Goal: Obtain resource: Obtain resource

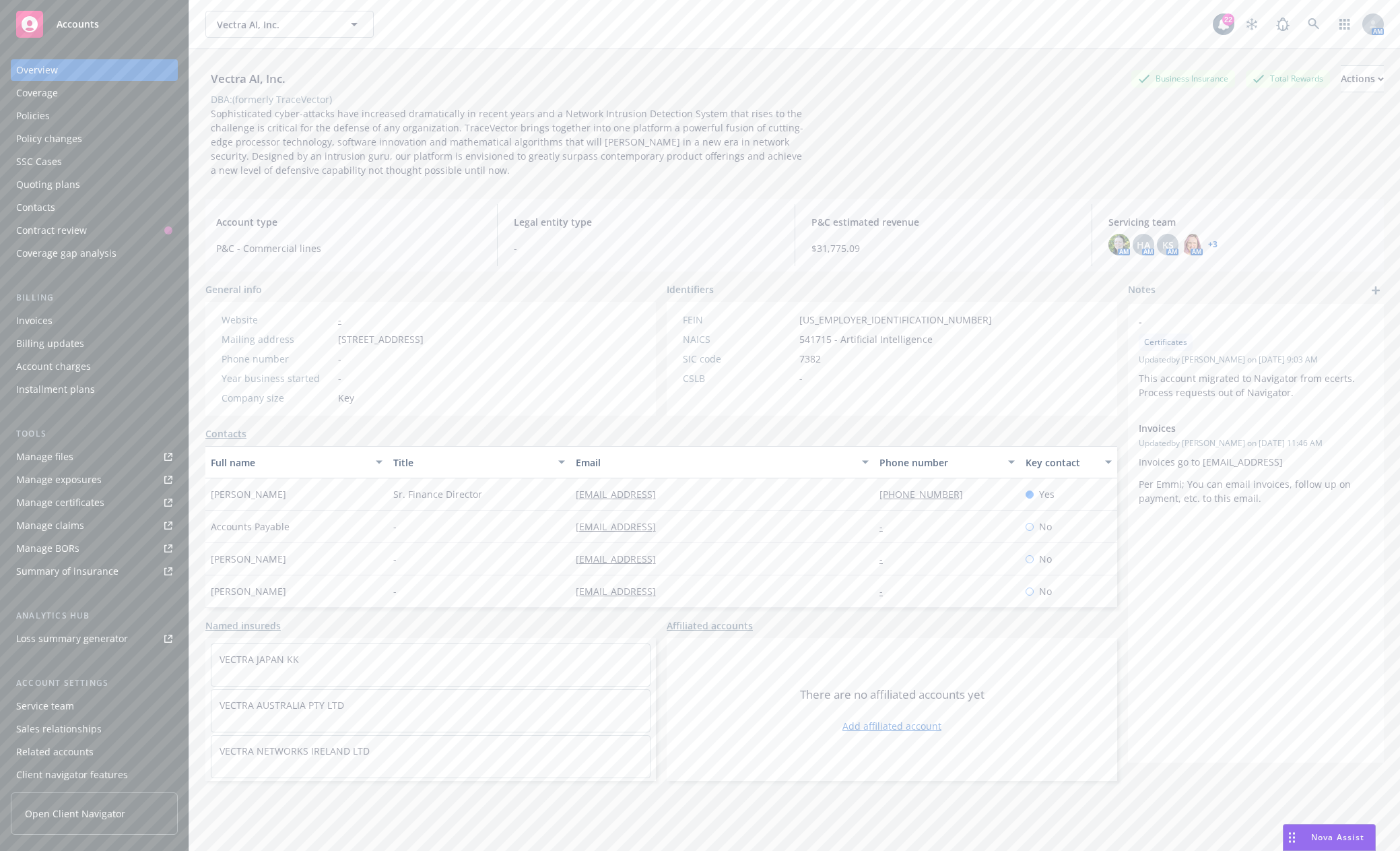
click at [74, 29] on span "Accounts" at bounding box center [77, 24] width 42 height 11
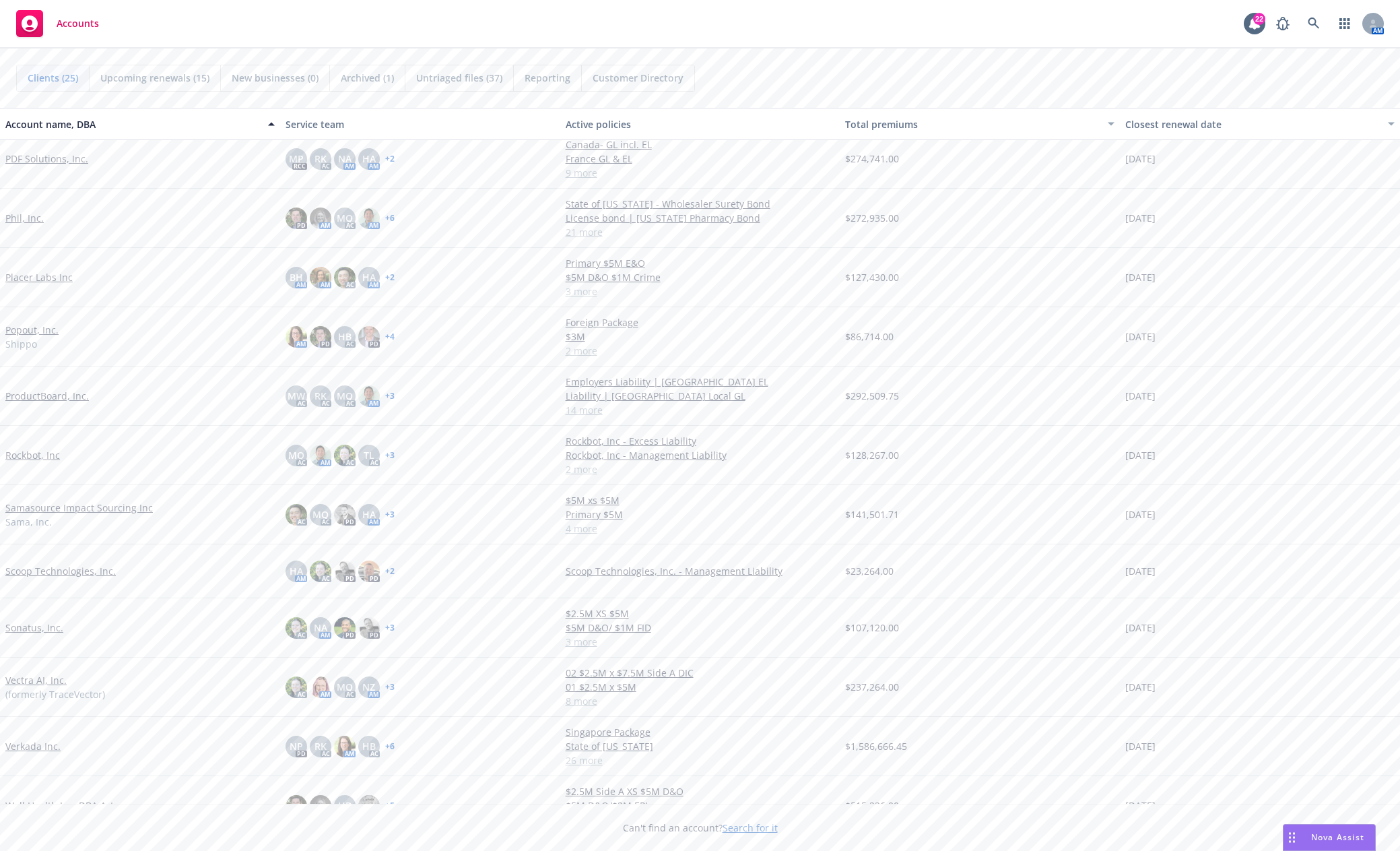
scroll to position [673, 0]
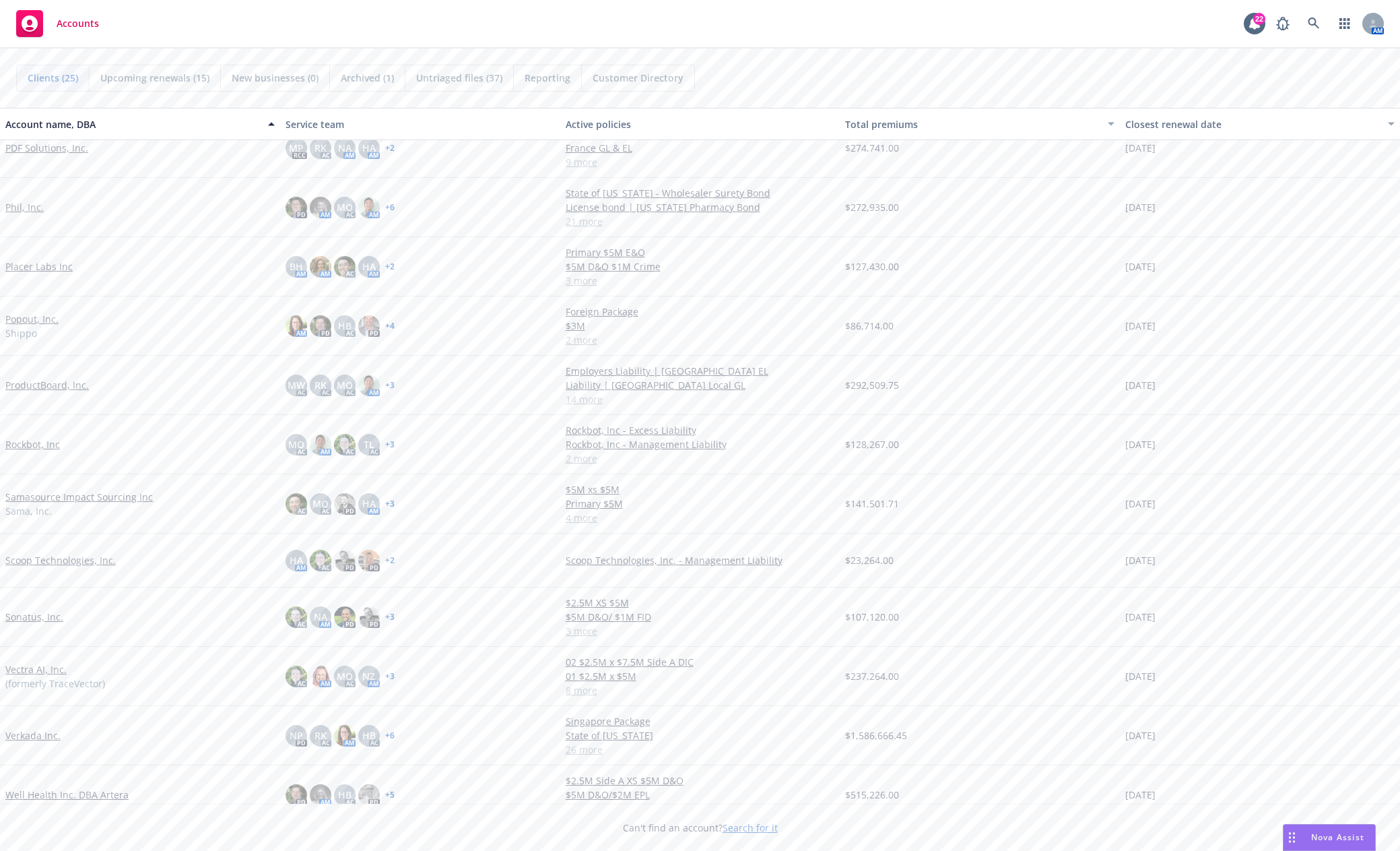
click at [157, 296] on div "Panther Labs Inc BH AM AM PD HA AM + 1 25-26 Excess E&O/CYB Policy 25-26 E&O/CY…" at bounding box center [700, 436] width 1400 height 754
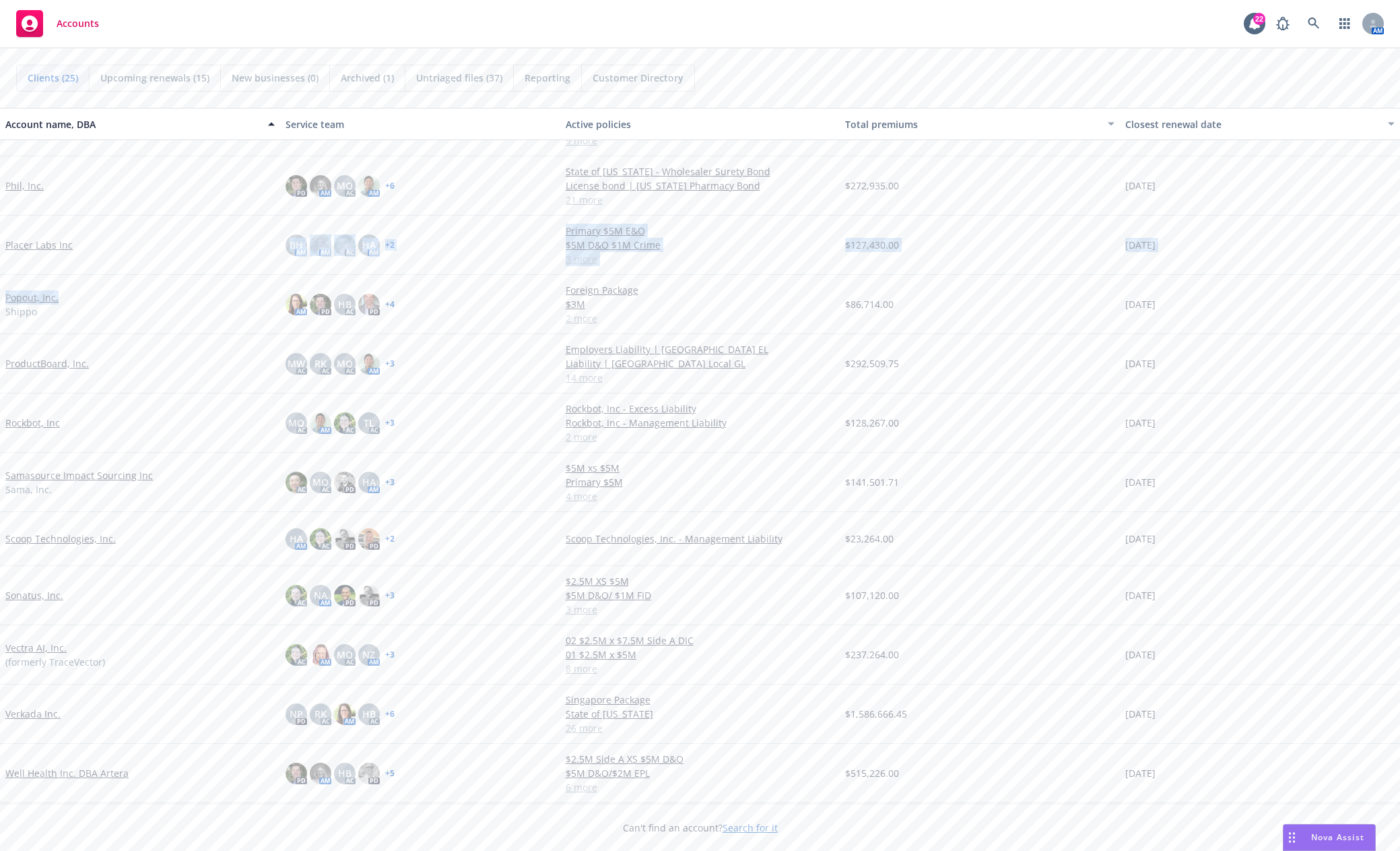
scroll to position [748, 0]
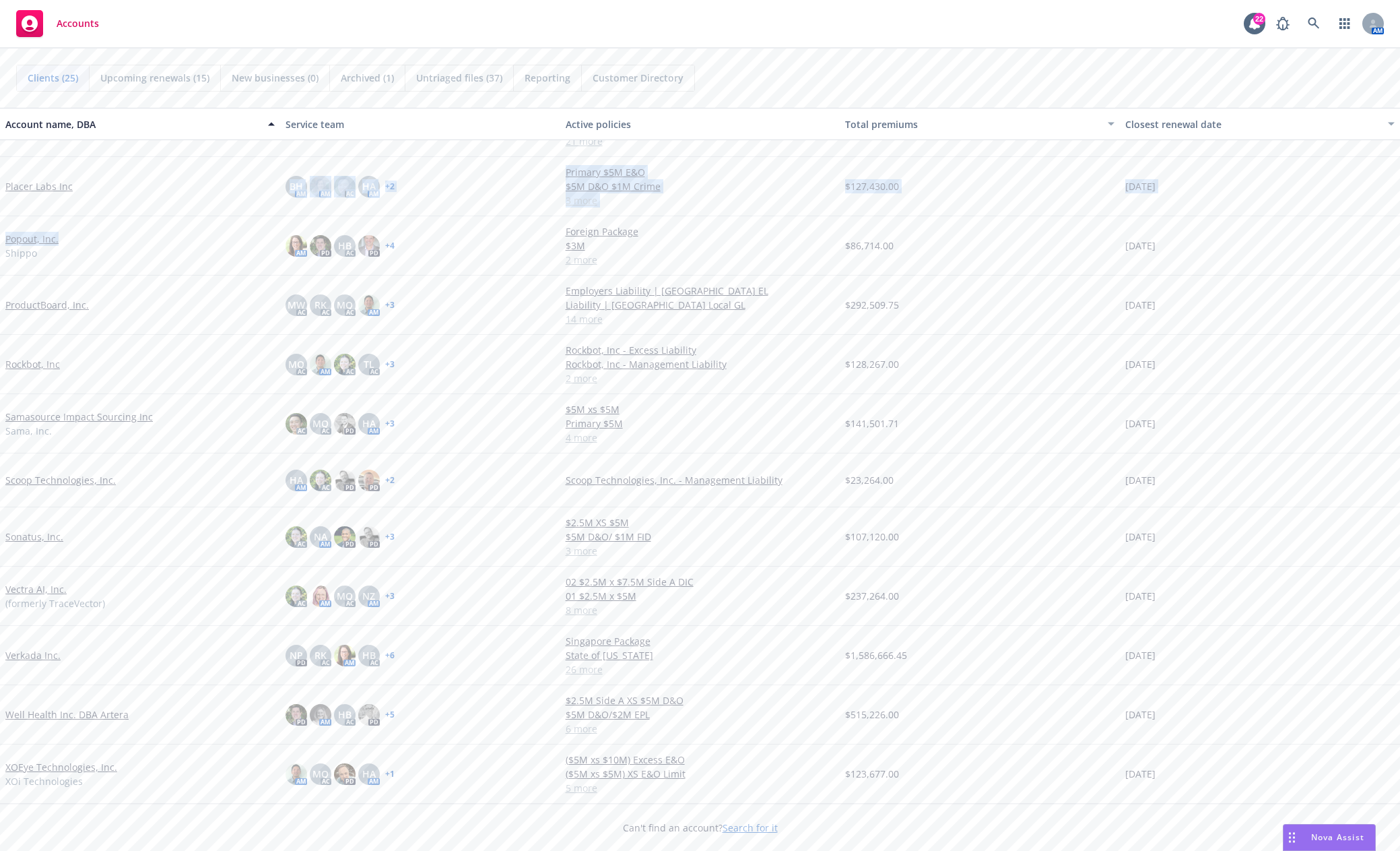
click at [29, 657] on link "Verkada Inc." at bounding box center [33, 655] width 56 height 14
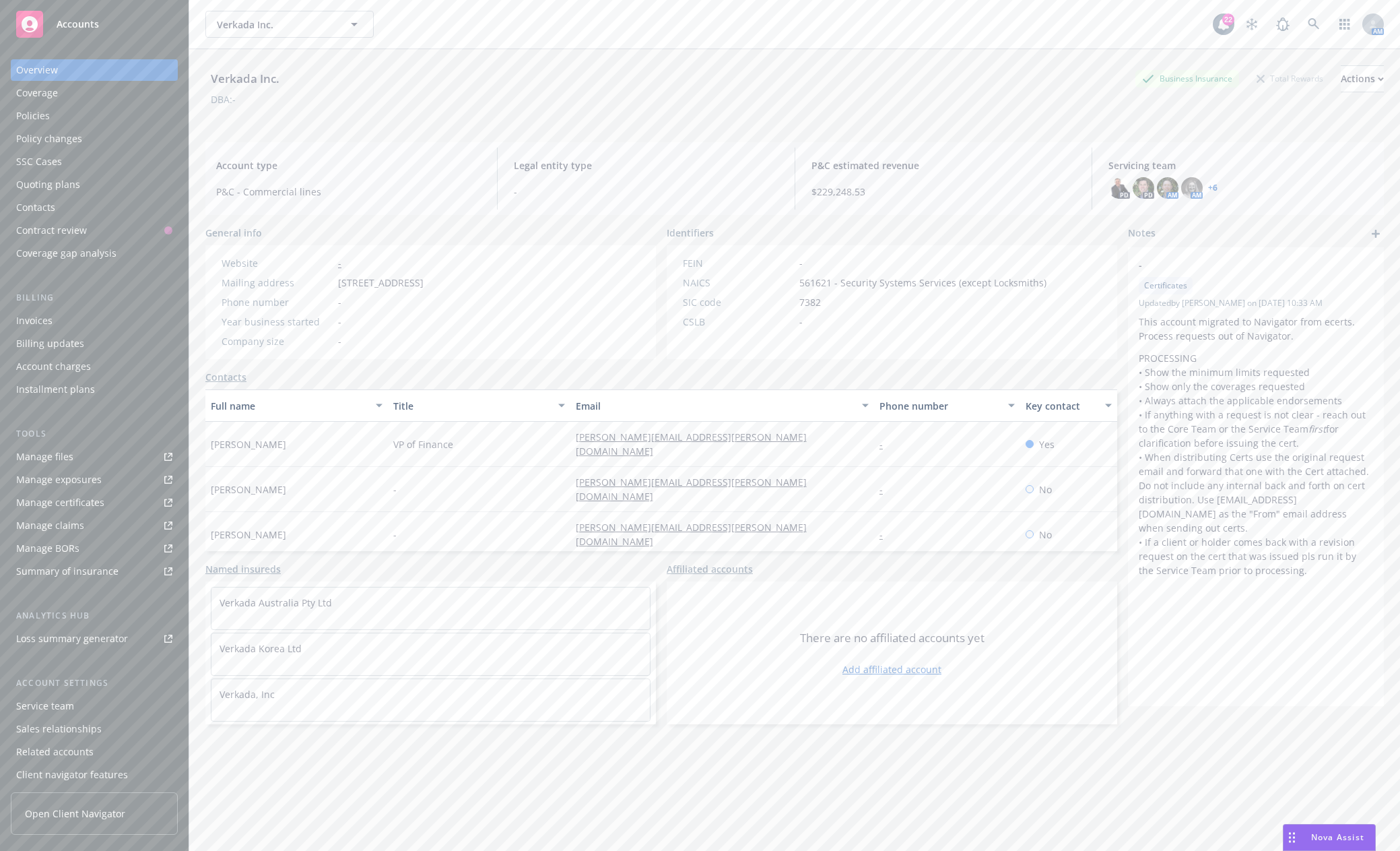
click at [31, 113] on div "Policies" at bounding box center [33, 116] width 34 height 22
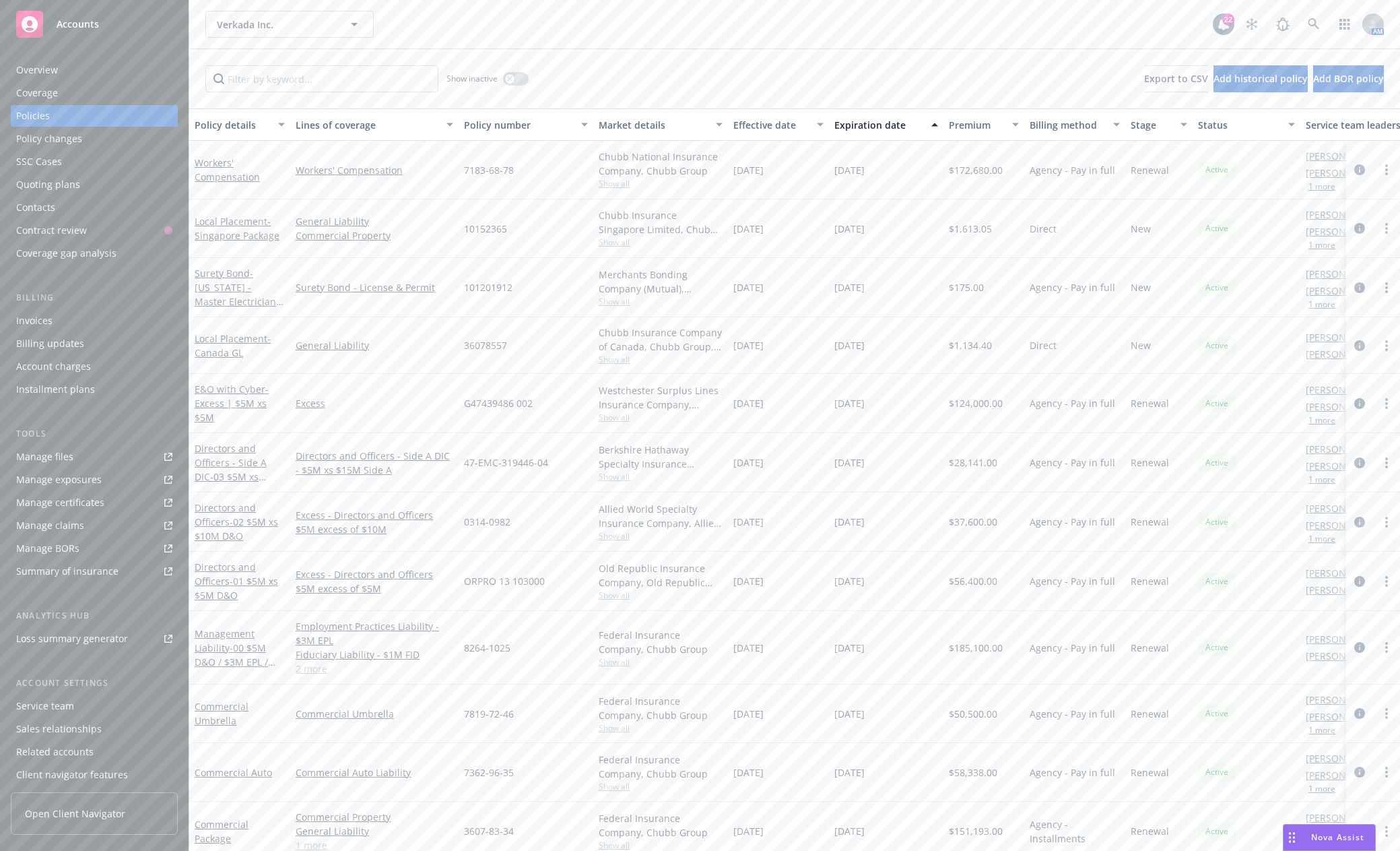
click at [83, 24] on span "Accounts" at bounding box center [77, 24] width 42 height 11
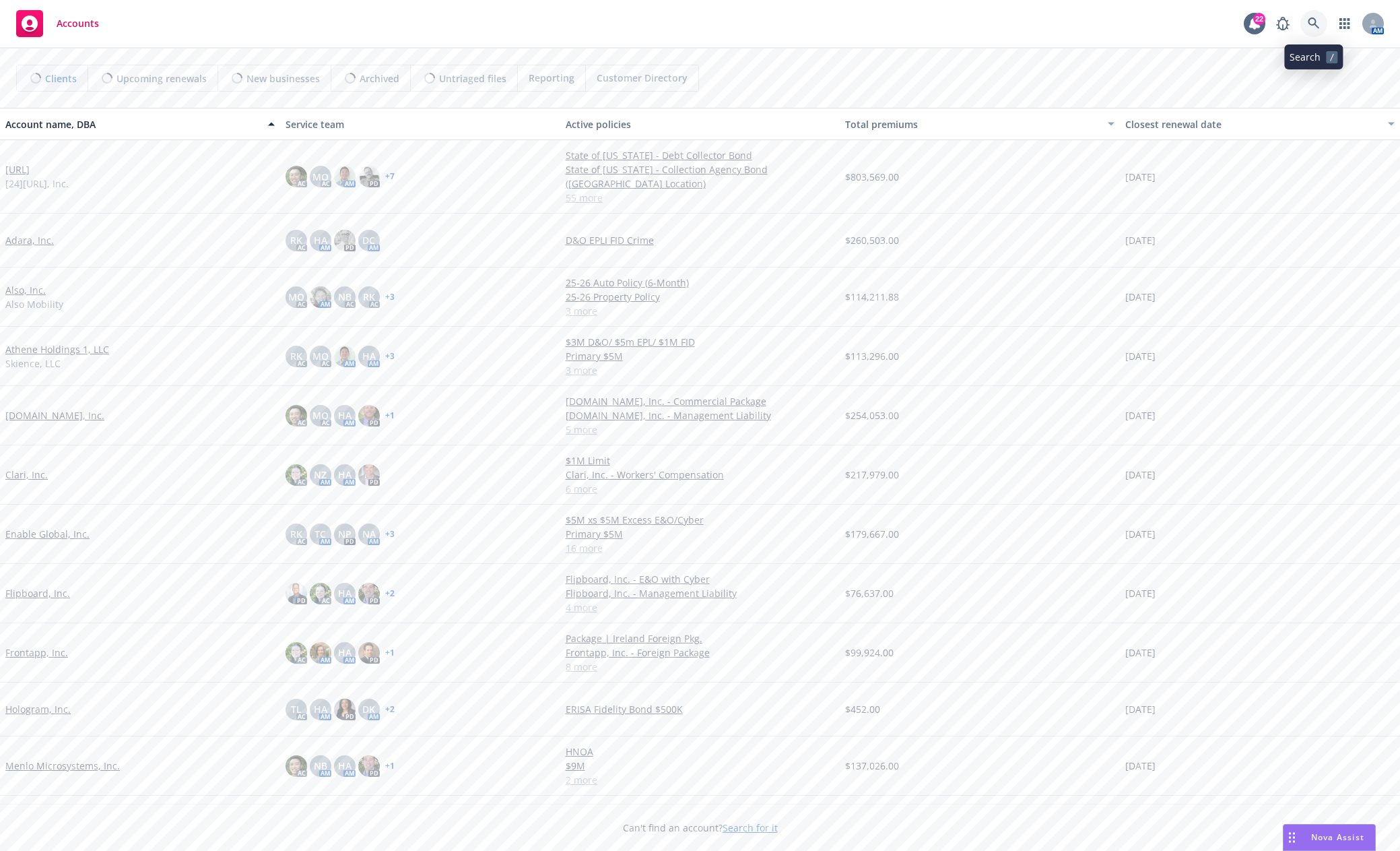
click at [1318, 24] on icon at bounding box center [1314, 24] width 12 height 12
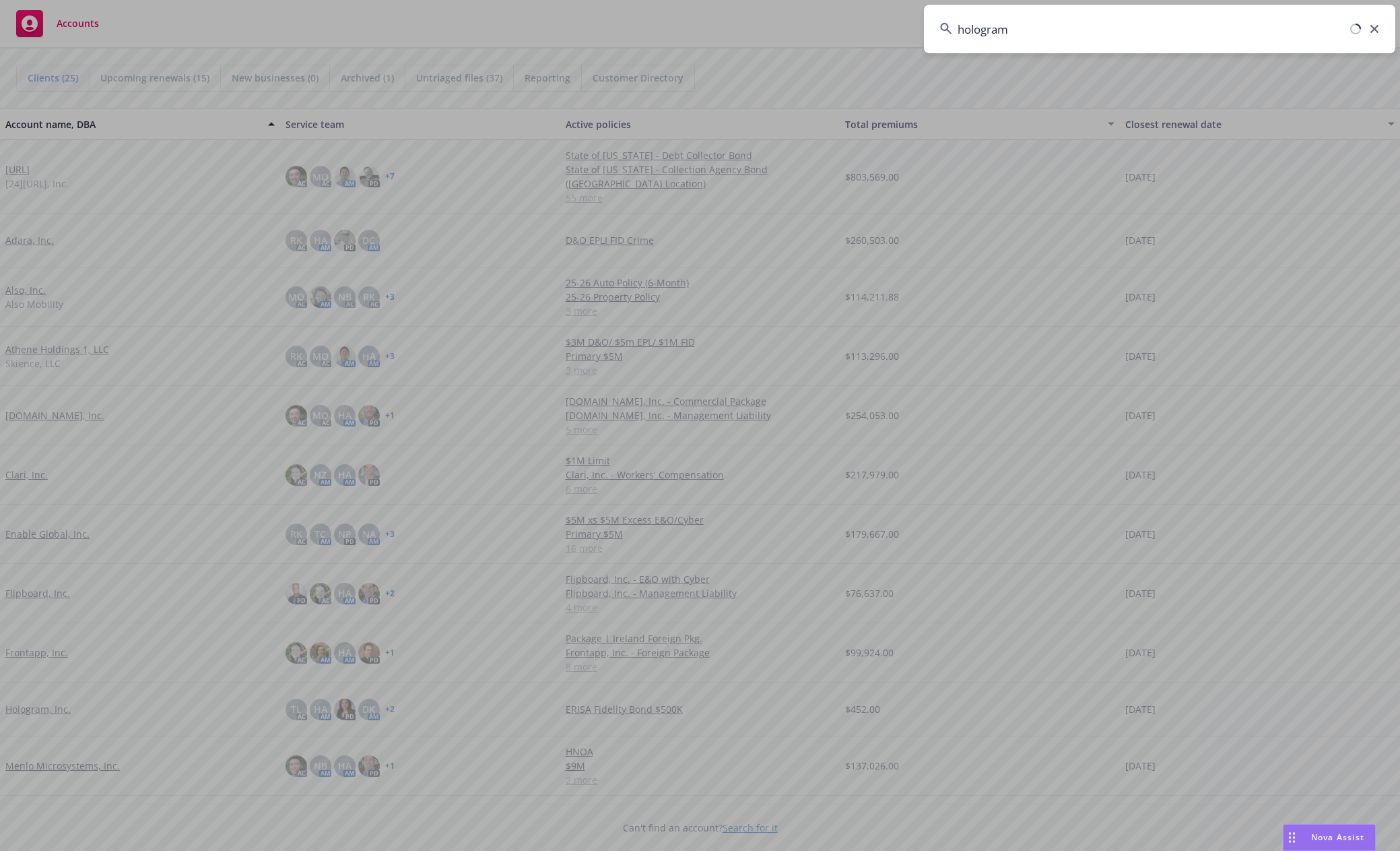
type input "hologram"
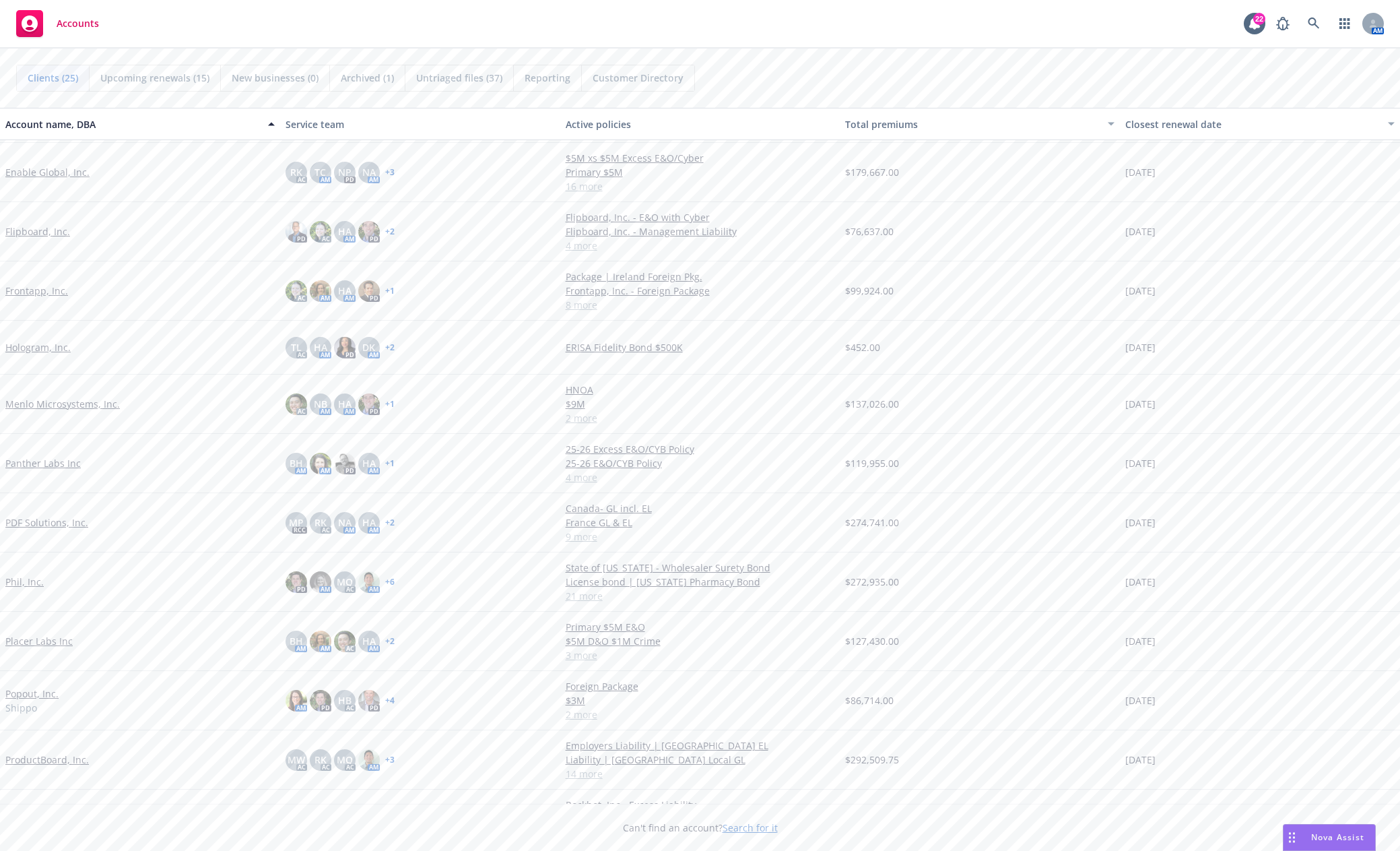
scroll to position [202, 0]
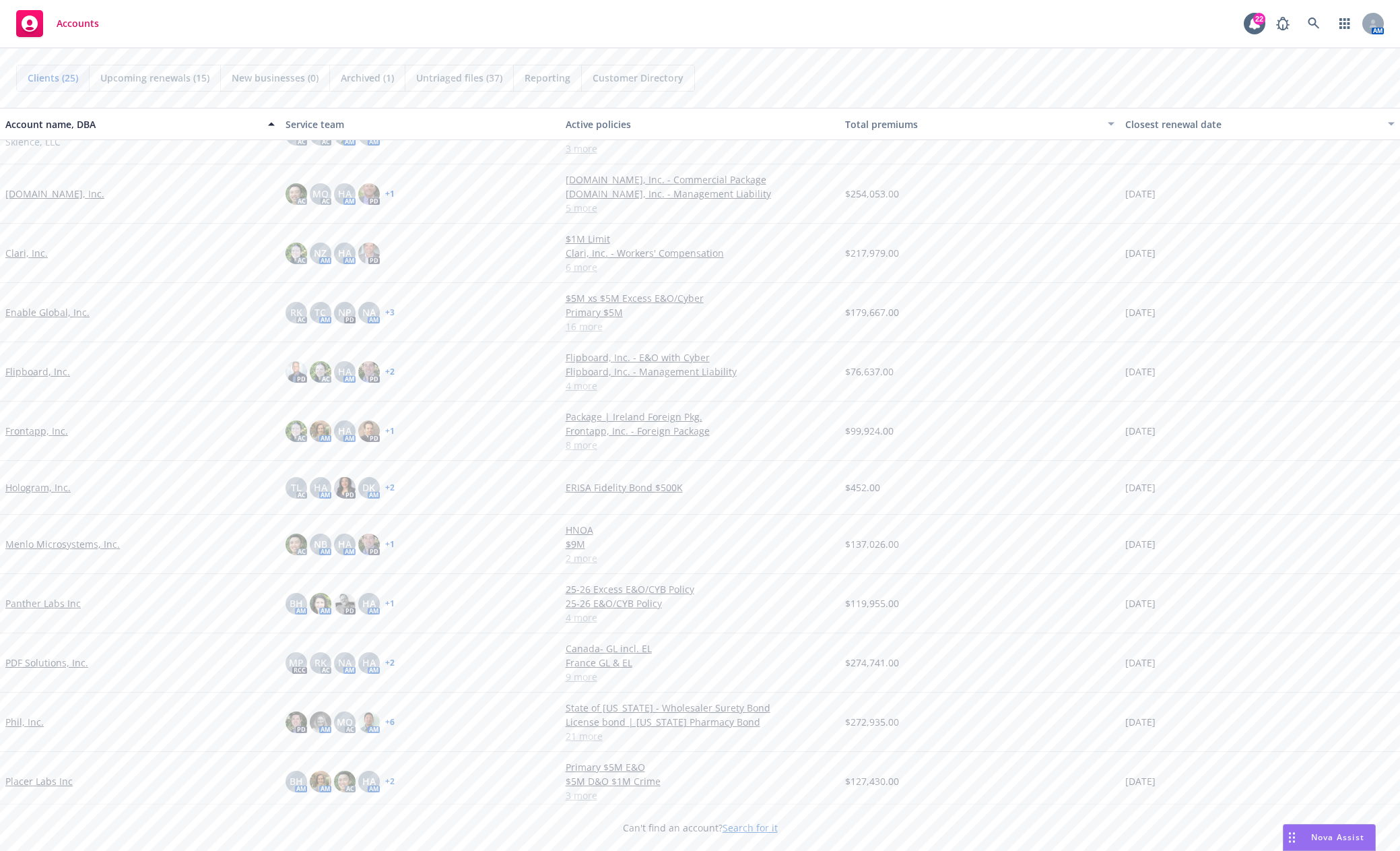
click at [44, 488] on link "Hologram, Inc." at bounding box center [38, 487] width 66 height 14
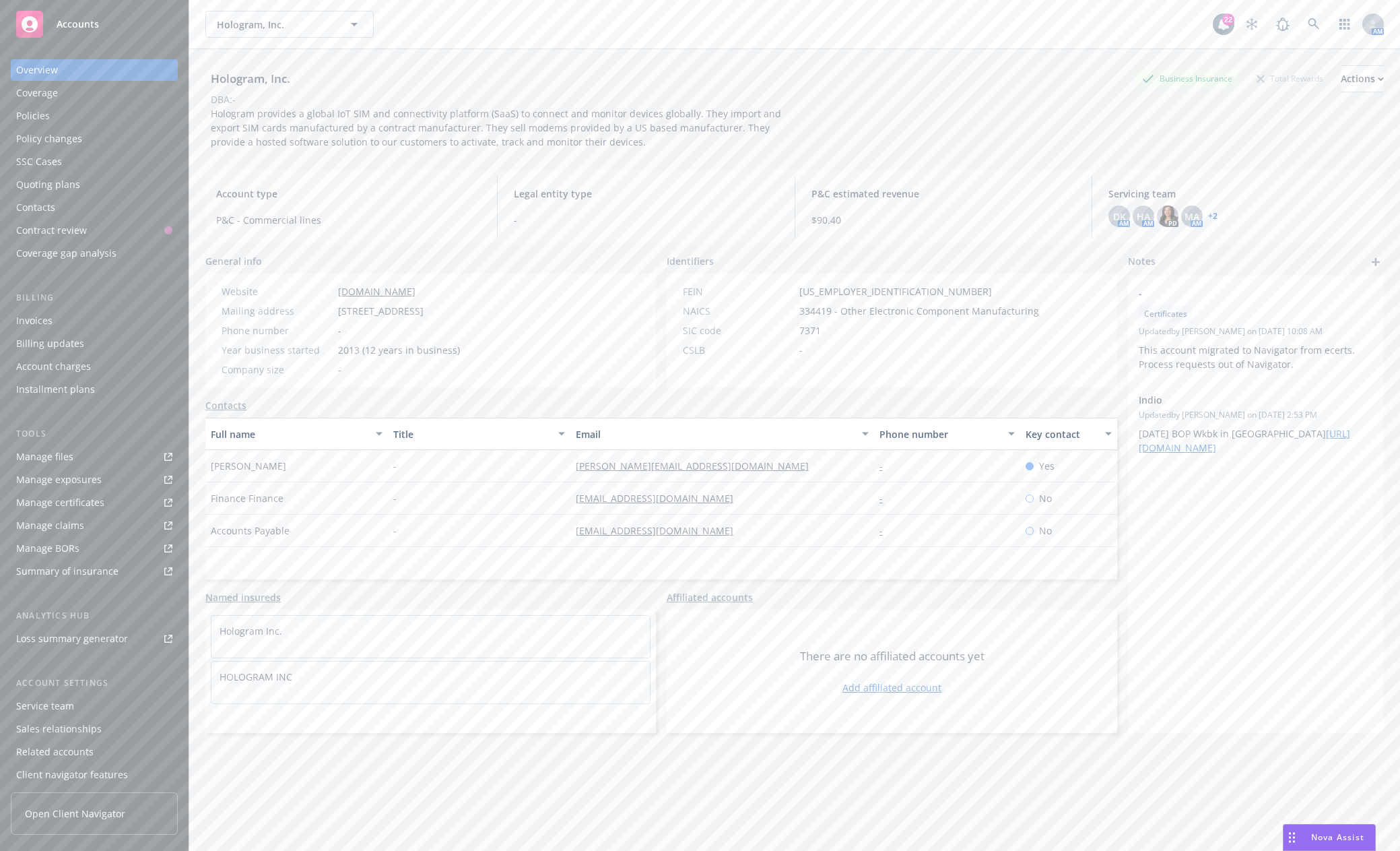
click at [69, 453] on div "Manage files" at bounding box center [45, 457] width 57 height 22
click at [88, 21] on span "Accounts" at bounding box center [77, 24] width 42 height 11
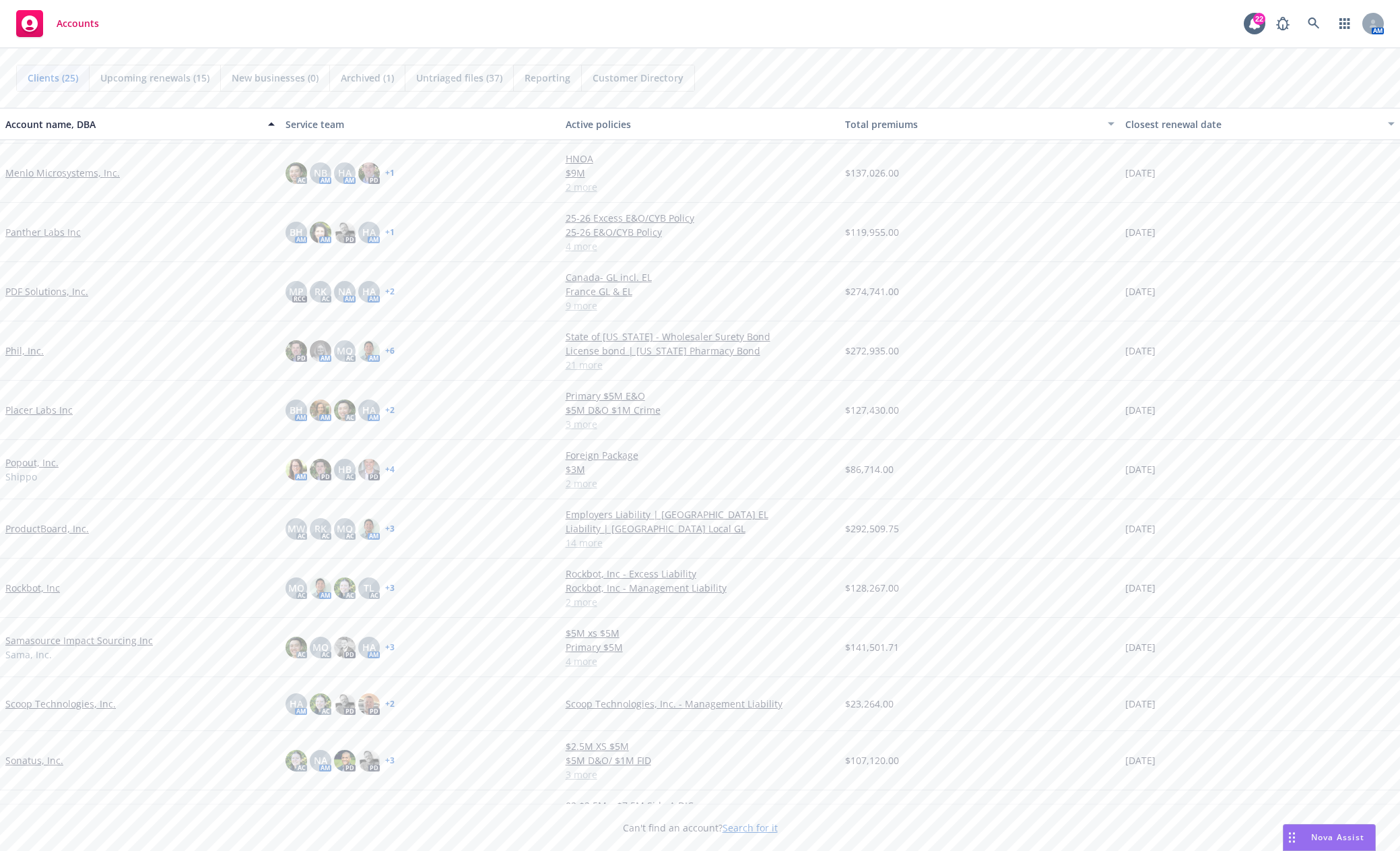
scroll to position [539, 0]
click at [61, 758] on div "Sonatus, Inc." at bounding box center [140, 757] width 270 height 14
click at [54, 759] on link "Sonatus, Inc." at bounding box center [34, 757] width 58 height 14
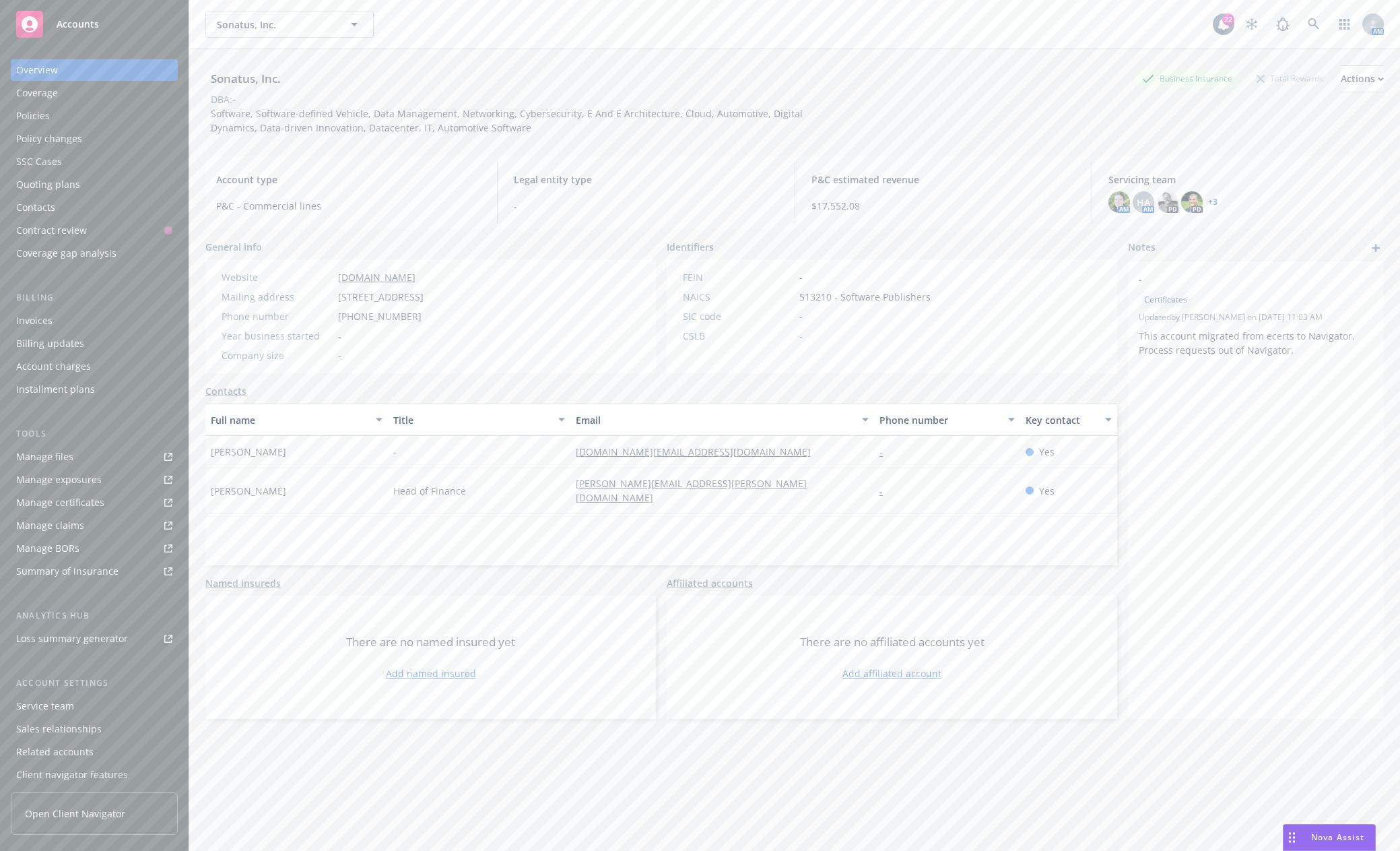
click at [56, 322] on div "Invoices" at bounding box center [94, 321] width 156 height 22
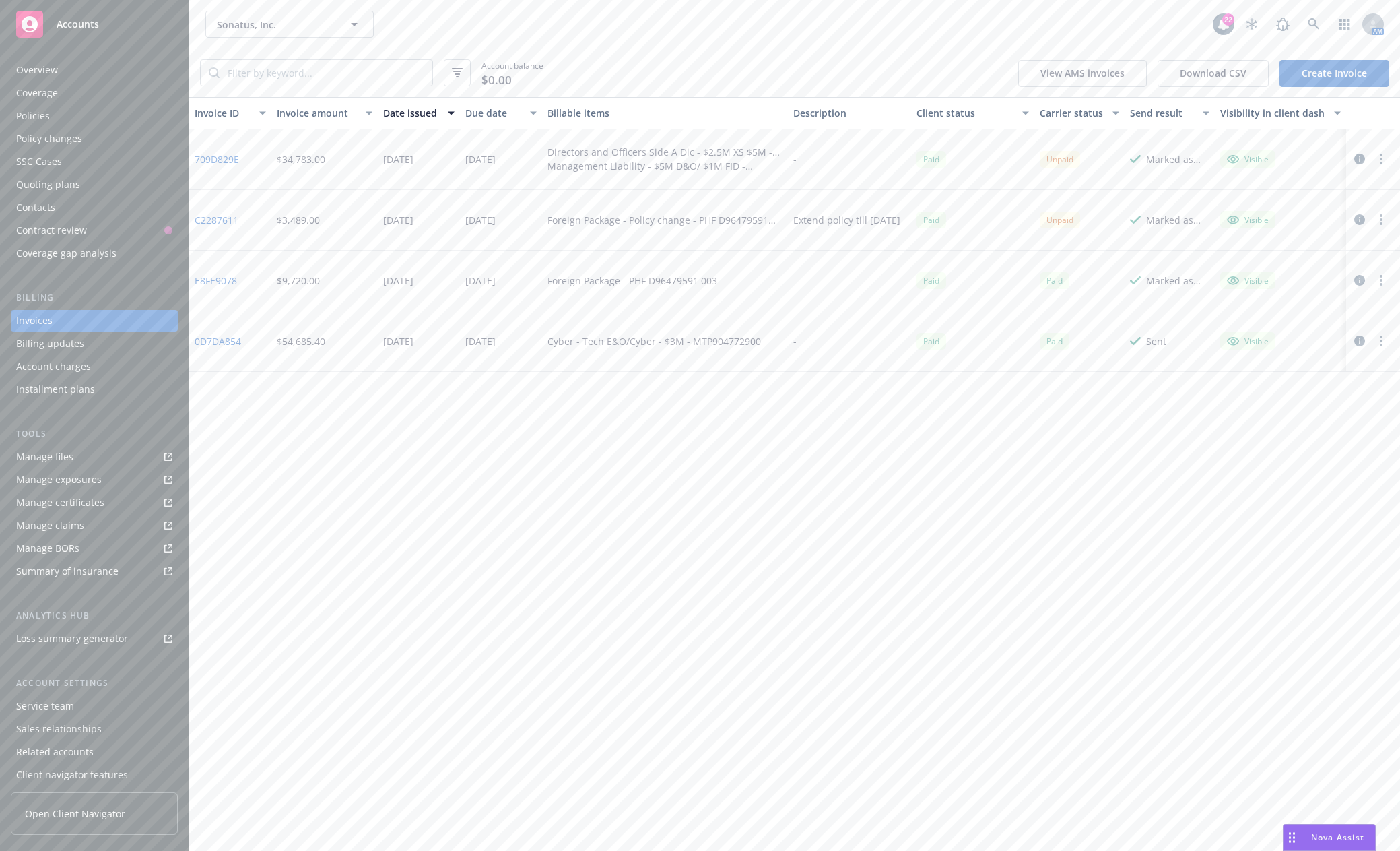
click at [205, 218] on link "C2287611" at bounding box center [216, 220] width 44 height 14
click at [59, 26] on span "Accounts" at bounding box center [77, 24] width 42 height 11
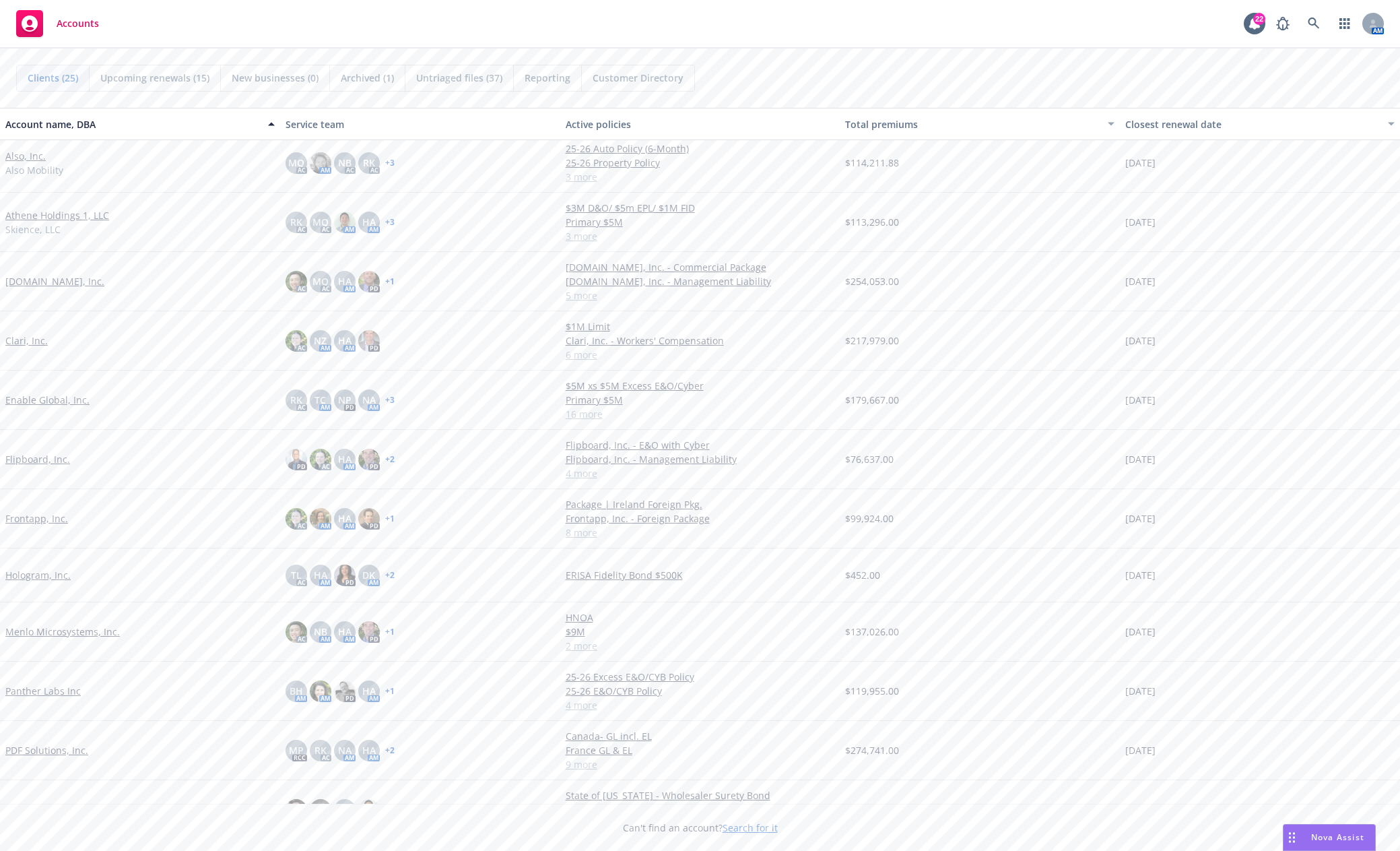
scroll to position [135, 0]
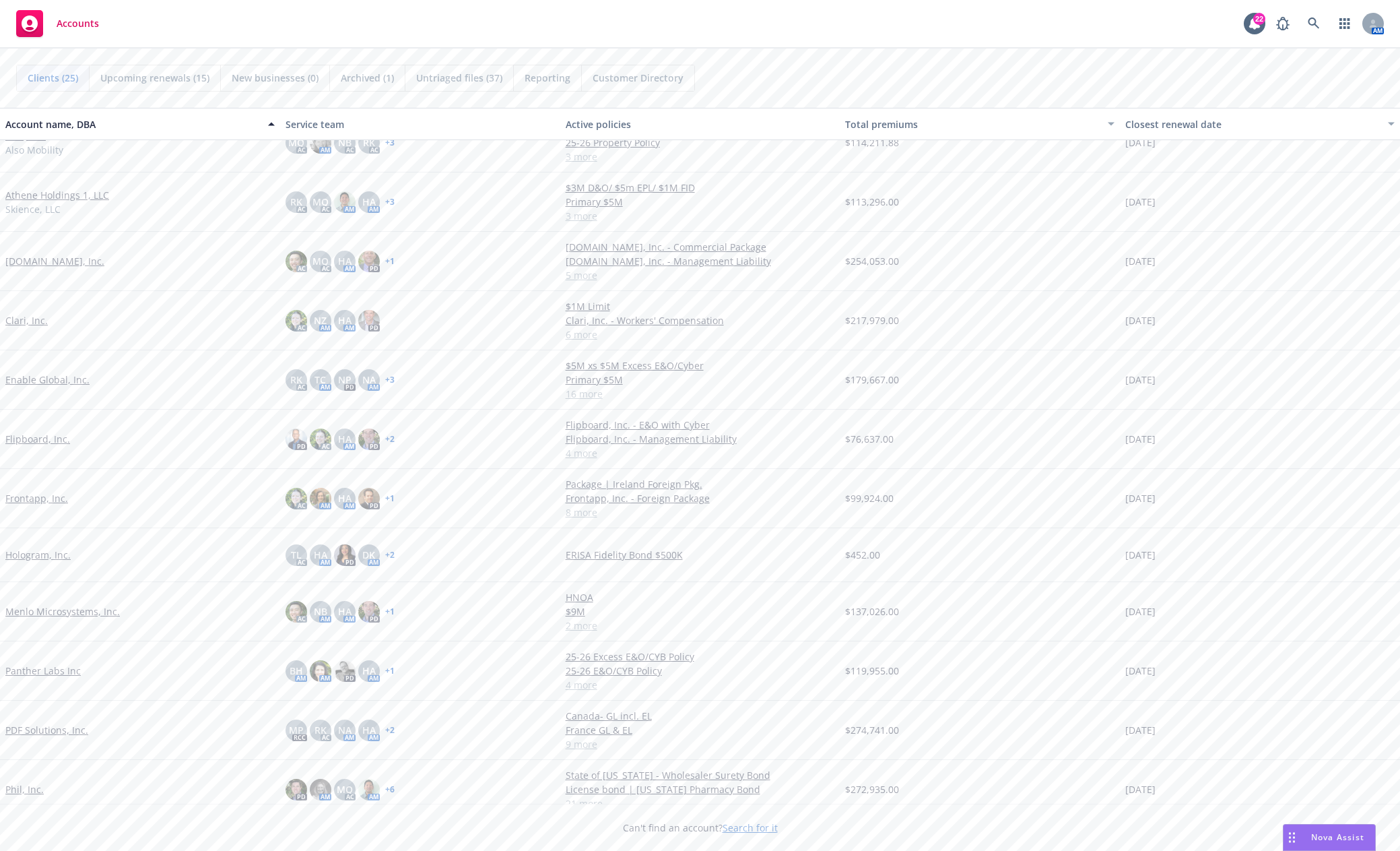
click at [53, 549] on link "Hologram, Inc." at bounding box center [38, 554] width 66 height 14
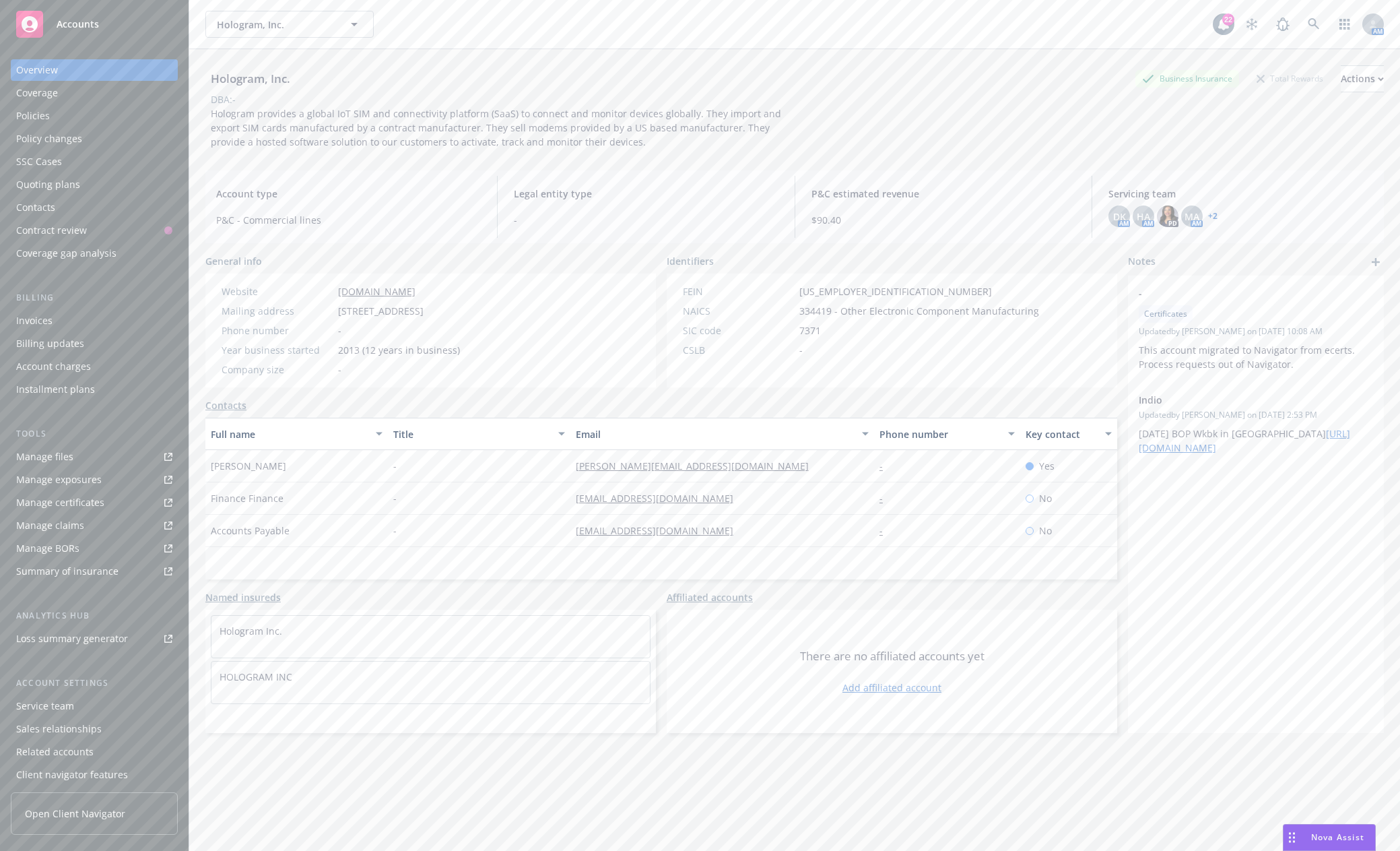
click at [89, 462] on link "Manage files" at bounding box center [94, 457] width 167 height 22
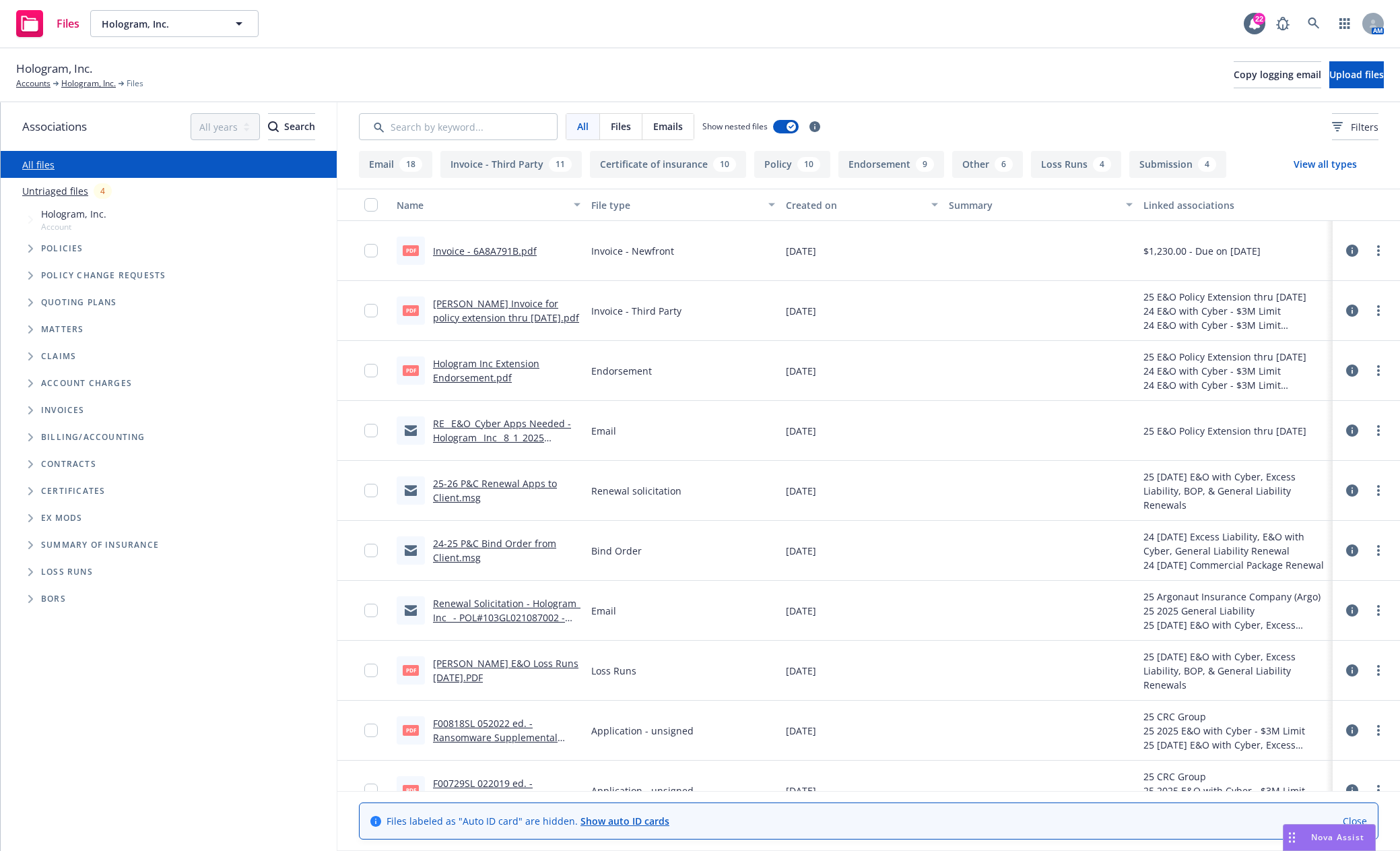
click at [872, 52] on div "Hologram, Inc. Accounts Hologram, Inc. Files Copy logging email Upload files" at bounding box center [700, 76] width 1400 height 54
click at [454, 128] on input "Search by keyword..." at bounding box center [458, 126] width 199 height 27
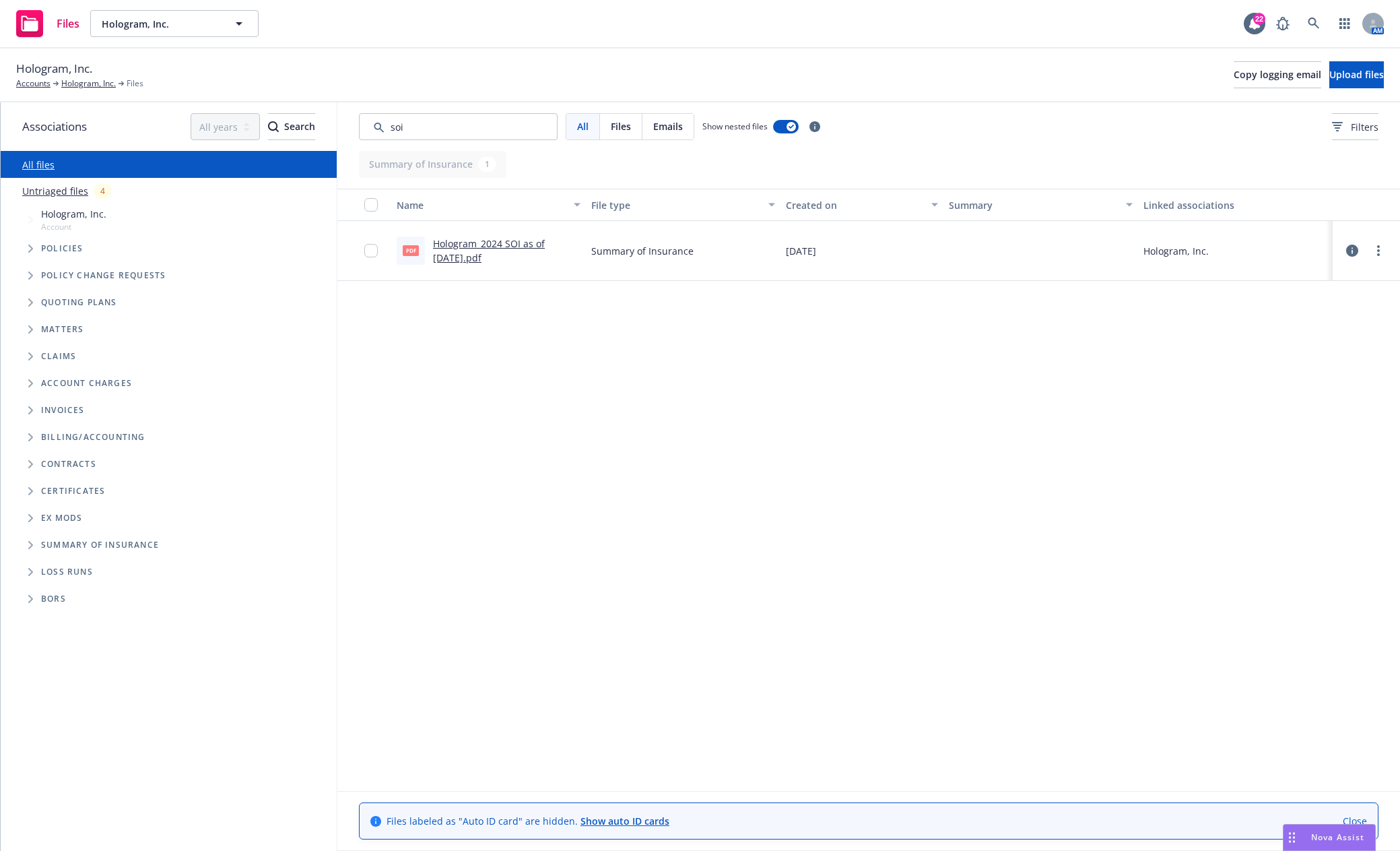
click at [485, 239] on link "Hologram_2024 SOI as of 8.1.24.pdf" at bounding box center [489, 250] width 112 height 27
drag, startPoint x: 419, startPoint y: 133, endPoint x: 334, endPoint y: 133, distance: 85.0
click at [375, 131] on input "Search by keyword..." at bounding box center [458, 126] width 199 height 27
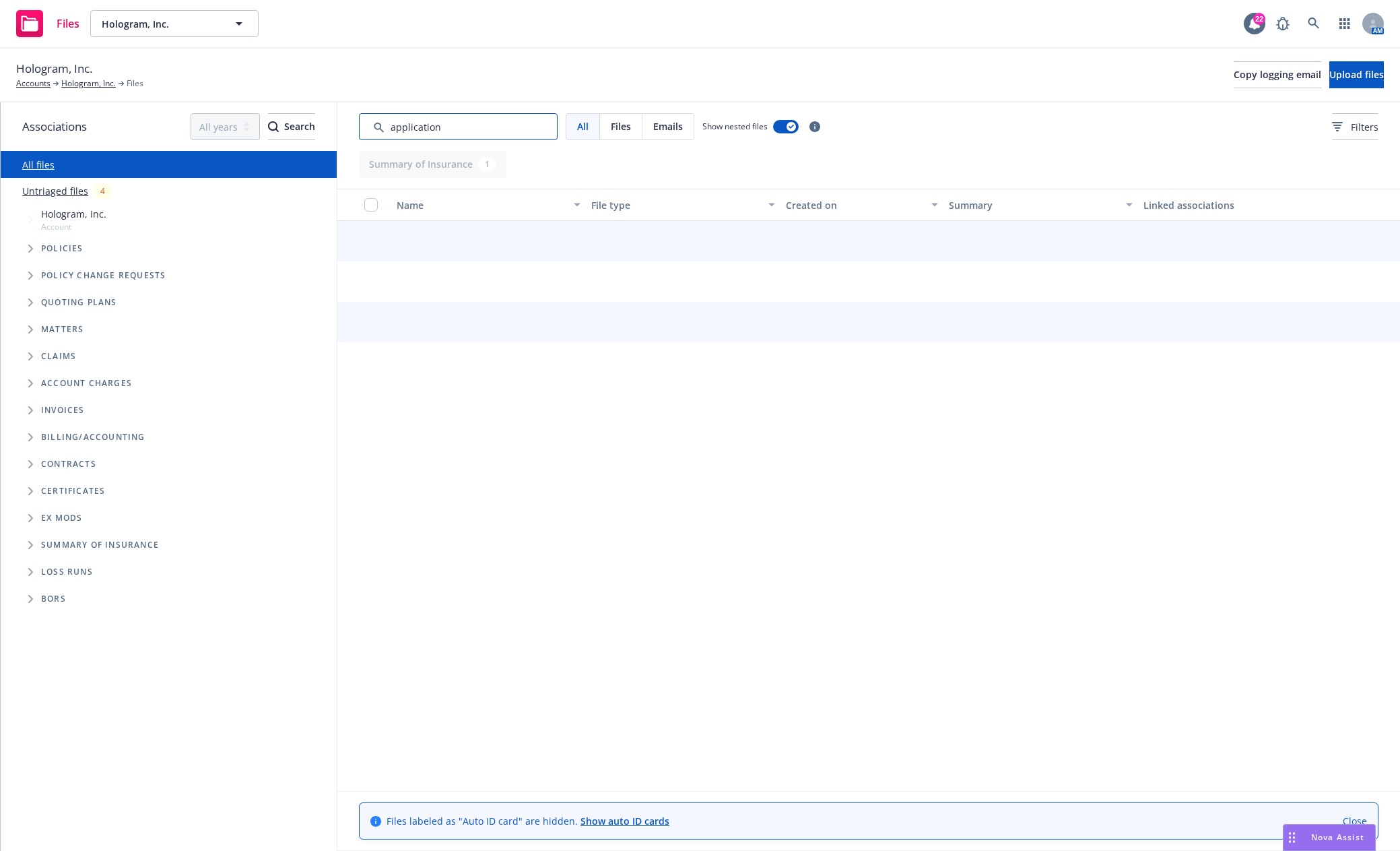
type input "application"
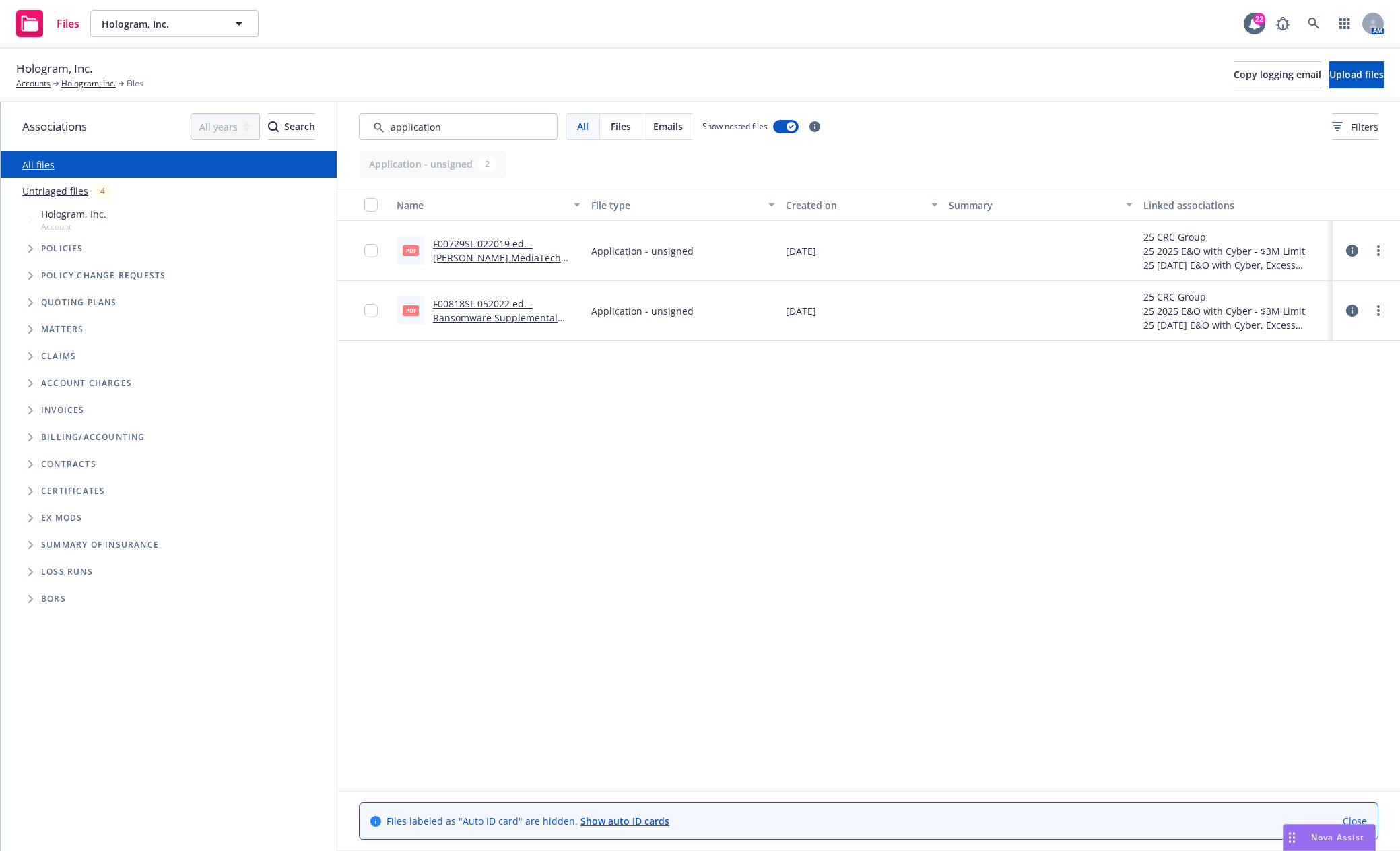
click at [543, 260] on link "F00729SL 022019 ed. -Beazley MediaTech Renewal App.PDF" at bounding box center [497, 257] width 128 height 41
